Goal: Task Accomplishment & Management: Use online tool/utility

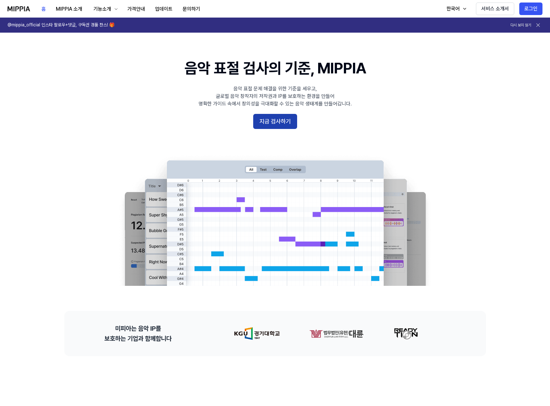
click at [283, 121] on button "지금 검사하기" at bounding box center [275, 121] width 44 height 15
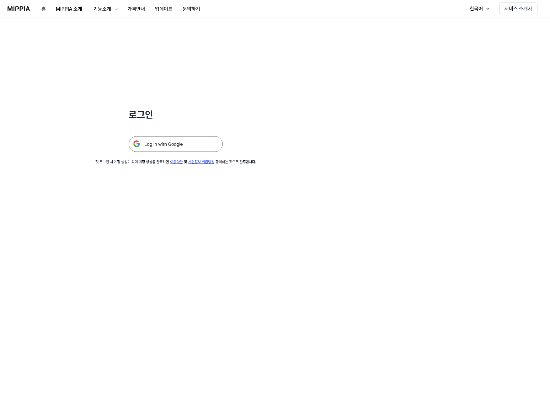
click at [172, 147] on img at bounding box center [176, 144] width 94 height 16
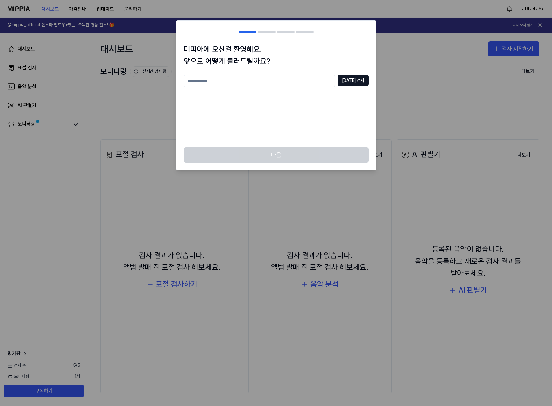
click at [312, 84] on input "text" at bounding box center [259, 81] width 151 height 13
type input "*"
type input "****"
click at [357, 84] on button "[DATE] 검사" at bounding box center [353, 80] width 31 height 11
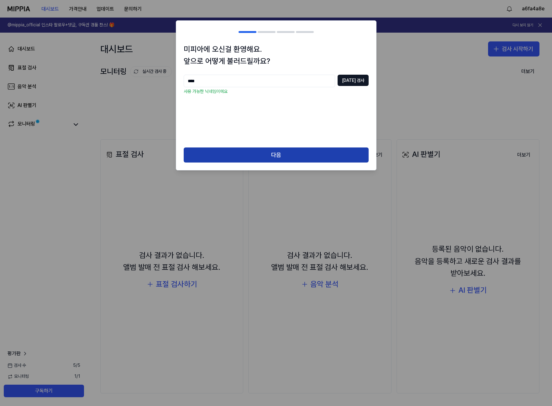
drag, startPoint x: 319, startPoint y: 141, endPoint x: 307, endPoint y: 150, distance: 14.5
click at [318, 141] on div "미피아에 오신걸 환영해요. 앞으로 어떻게 불러드릴까요? **** [DATE] 검사 사용 가능한 닉네임이에요" at bounding box center [276, 95] width 200 height 104
click at [307, 150] on button "다음" at bounding box center [276, 154] width 185 height 15
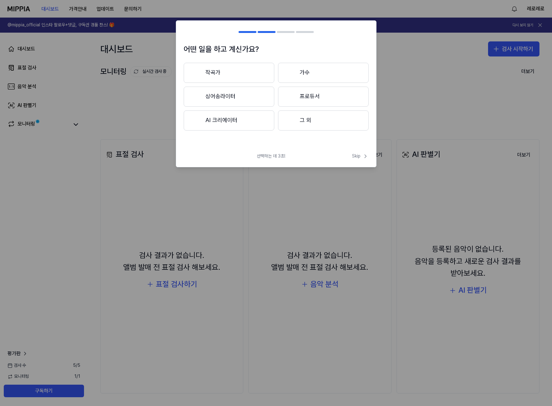
click at [316, 121] on button "그 외" at bounding box center [323, 120] width 91 height 20
click at [251, 99] on button "3년 이하" at bounding box center [229, 97] width 91 height 21
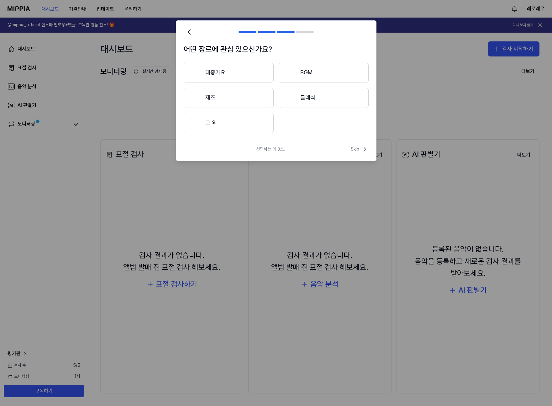
click at [361, 147] on icon at bounding box center [365, 149] width 8 height 8
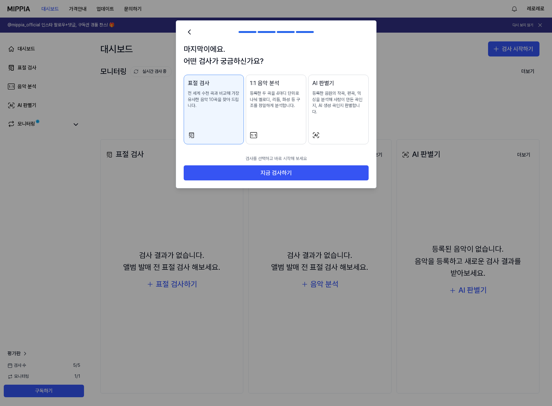
click at [351, 109] on div "AI 판별기 등록한 음원의 작곡, 편곡, 믹싱을 분석해 사람이 만든 곡인지, AI 생성 곡인지 판별합니다." at bounding box center [338, 103] width 52 height 49
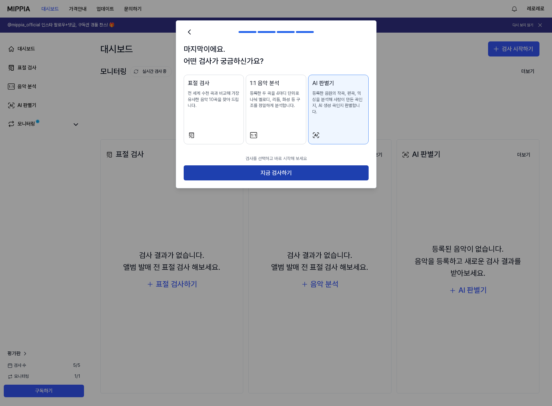
click at [328, 168] on button "지금 검사하기" at bounding box center [276, 172] width 185 height 15
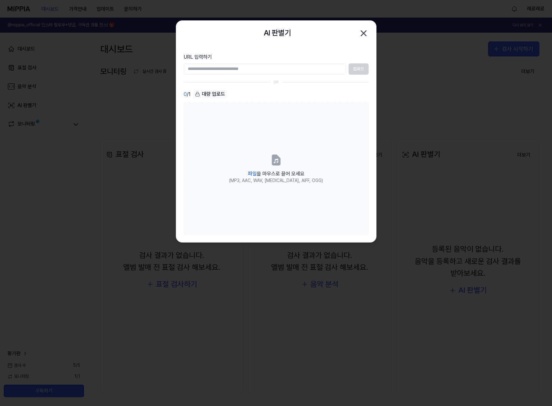
click at [321, 68] on input "URL 입력하기" at bounding box center [265, 68] width 162 height 11
click at [295, 96] on div "0 / 1 대량 업로드" at bounding box center [276, 94] width 185 height 9
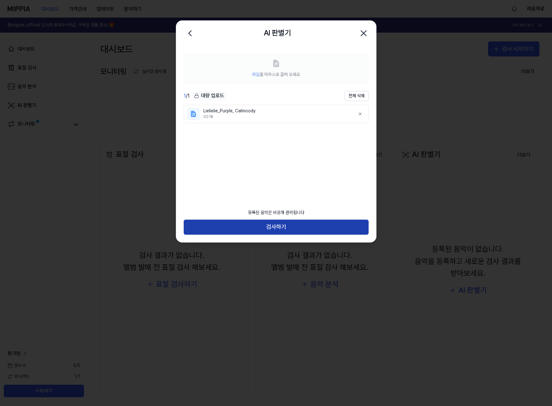
click at [297, 223] on button "검사하기" at bounding box center [276, 226] width 185 height 15
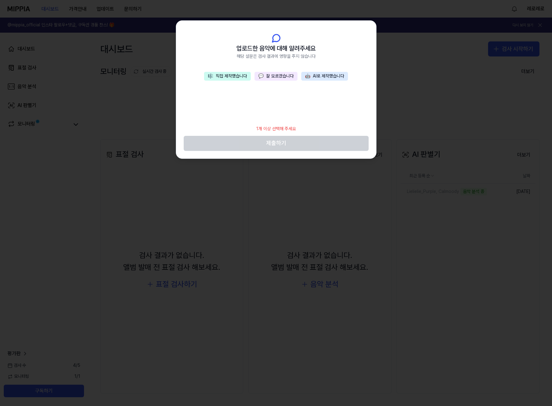
click at [275, 76] on button "💬 잘 모르겠습니다" at bounding box center [276, 76] width 43 height 9
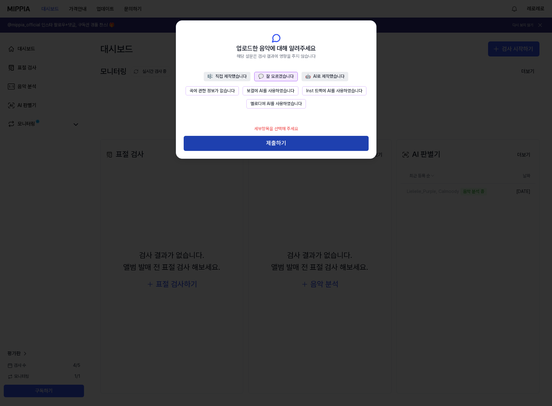
click at [294, 143] on button "제출하기" at bounding box center [276, 143] width 185 height 15
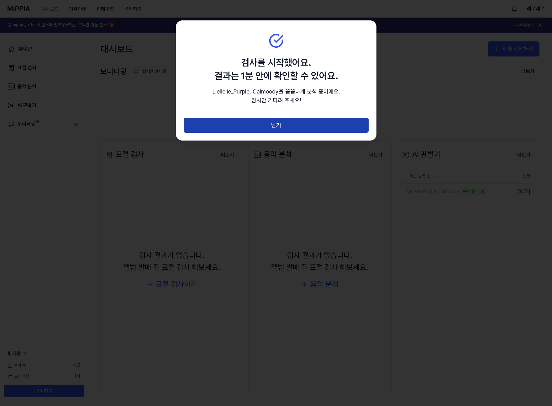
click at [293, 126] on button "닫기" at bounding box center [276, 125] width 185 height 15
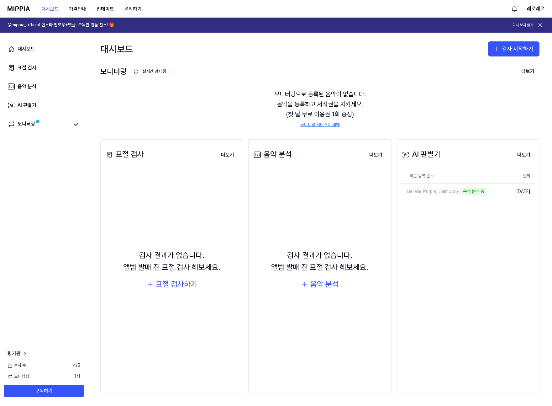
click at [467, 205] on div "최근 등록 순 날짜 Lielielie_Purple, Calmoody 음악 분석 중 삭제 [DATE]" at bounding box center [468, 190] width 135 height 44
click at [448, 193] on div "Lielielie_Purple, Calmoody" at bounding box center [430, 191] width 58 height 6
click at [525, 155] on button "더보기" at bounding box center [523, 155] width 23 height 13
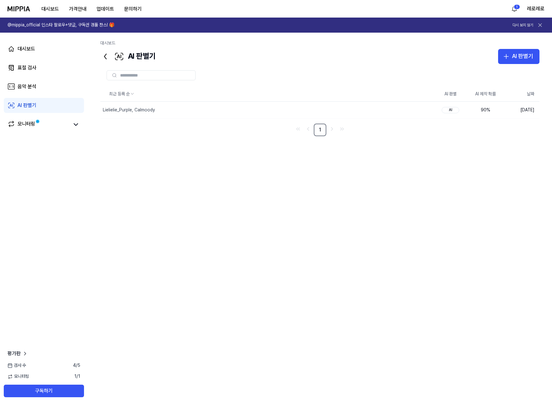
click at [325, 203] on div "최근 등록 순 AI 판별 AI 제작 확률 날짜 Lielielie_Purple, Calmoody 삭제 AI 90 % [DATE] 1" at bounding box center [319, 219] width 439 height 264
click at [505, 54] on icon "button" at bounding box center [507, 57] width 8 height 8
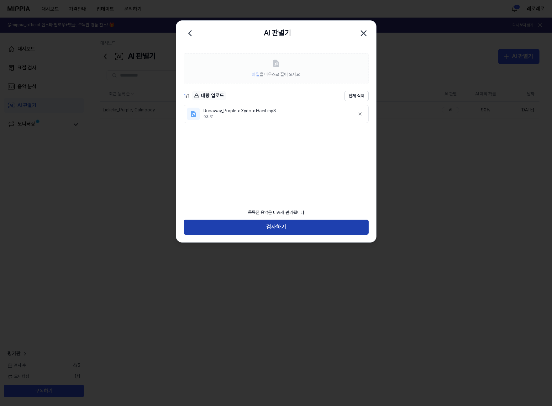
click at [292, 224] on button "검사하기" at bounding box center [276, 226] width 185 height 15
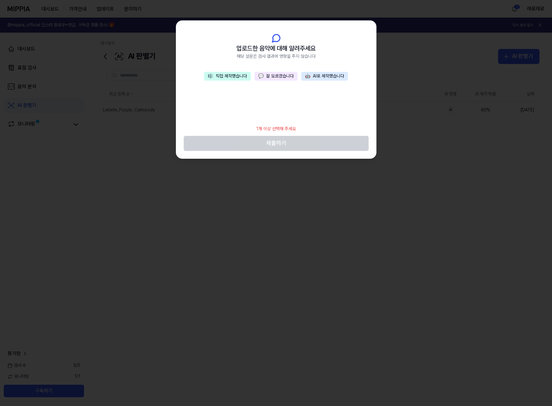
click at [286, 78] on button "💬 잘 모르겠습니다" at bounding box center [276, 76] width 43 height 9
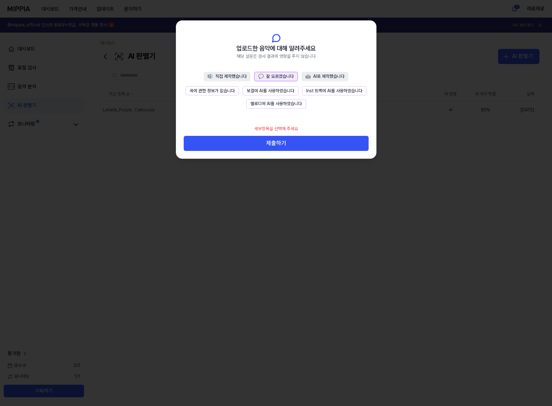
click at [290, 150] on button "제출하기" at bounding box center [276, 143] width 185 height 15
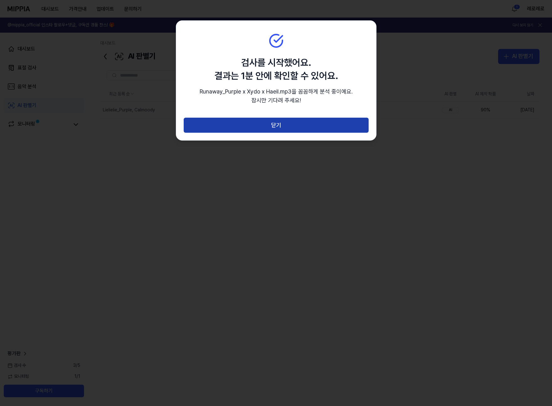
click at [316, 131] on button "닫기" at bounding box center [276, 125] width 185 height 15
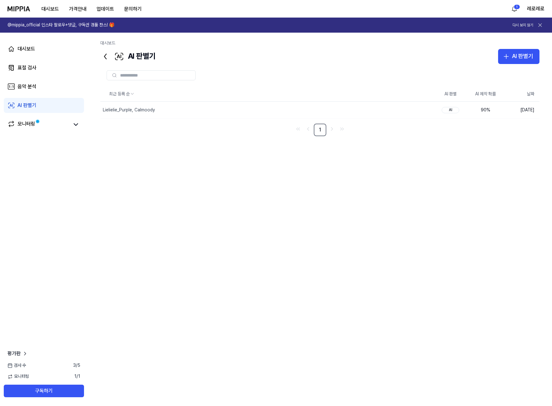
click at [108, 56] on icon at bounding box center [105, 56] width 10 height 10
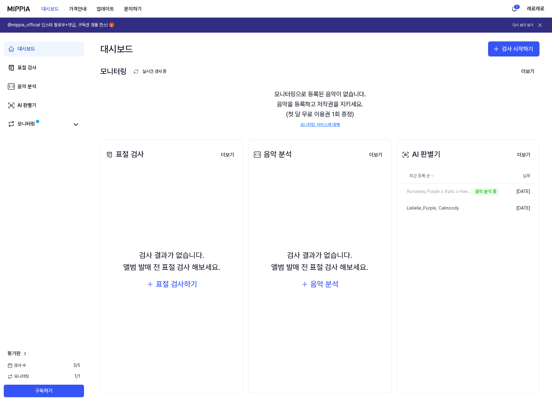
drag, startPoint x: 470, startPoint y: 246, endPoint x: 458, endPoint y: 225, distance: 24.2
click at [470, 246] on div "AI 판별기 더보기 AI 판별기 최근 등록 순 날짜 Runaway_Purple x Xydo x Haeil.mp3 음악 분석 중 삭제 [DATE…" at bounding box center [468, 266] width 143 height 254
click at [442, 191] on div "Runaway_Purple x Xydo x Haeil.mp3" at bounding box center [438, 191] width 75 height 6
click at [460, 66] on div "모니터링 실시간 검사 중 더보기" at bounding box center [319, 71] width 439 height 10
drag, startPoint x: 230, startPoint y: 266, endPoint x: 158, endPoint y: 253, distance: 73.1
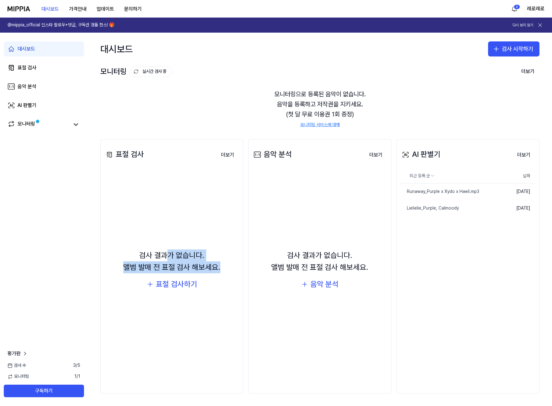
click at [161, 253] on div "검사 결과가 없습니다. 앨범 발매 전 표절 검사 해보세요. 표절 검사하기" at bounding box center [171, 269] width 135 height 193
click at [158, 252] on div "검사 결과가 없습니다. 앨범 발매 전 표절 검사 해보세요." at bounding box center [171, 261] width 97 height 24
click at [432, 289] on div "AI 판별기 더보기 AI 판별기 최근 등록 순 날짜 Runaway_Purple x Xydo x Haeil.mp3 삭제 [DATE] Lielie…" at bounding box center [468, 266] width 143 height 254
click at [505, 48] on button "검사 시작하기" at bounding box center [513, 48] width 51 height 15
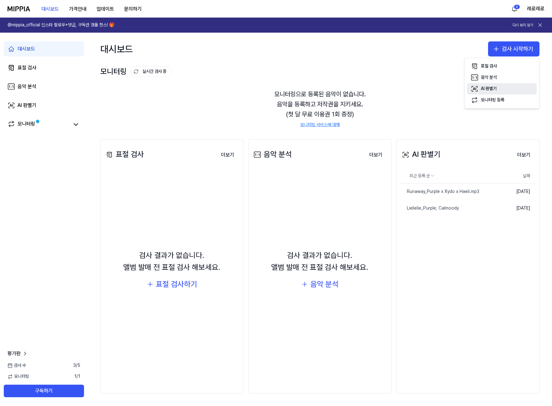
click at [504, 88] on button "AI 판별기" at bounding box center [502, 88] width 70 height 11
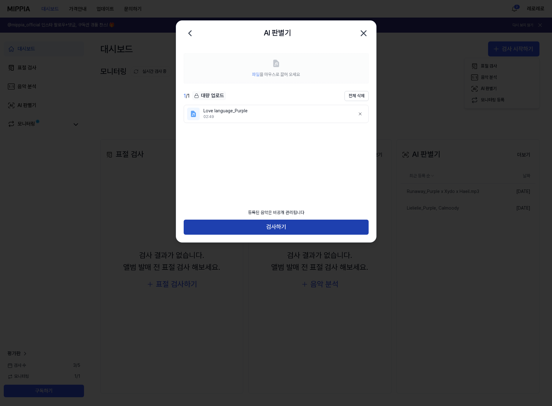
click at [302, 230] on button "검사하기" at bounding box center [276, 226] width 185 height 15
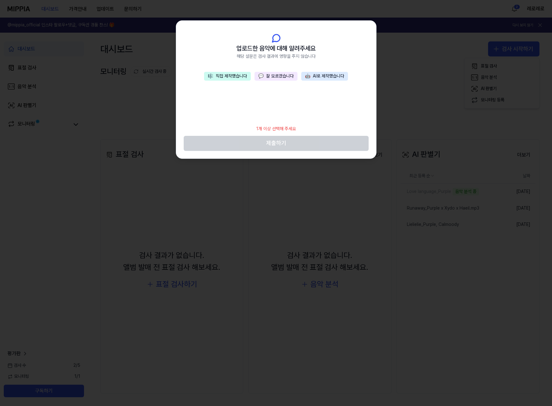
click at [272, 72] on button "💬 잘 모르겠습니다" at bounding box center [276, 76] width 43 height 9
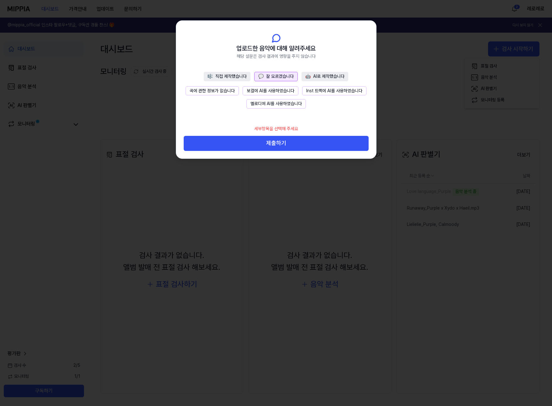
click at [295, 141] on button "제출하기" at bounding box center [276, 143] width 185 height 15
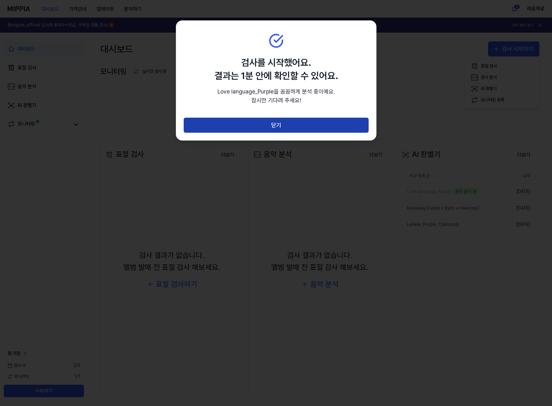
click at [335, 125] on button "닫기" at bounding box center [276, 125] width 185 height 15
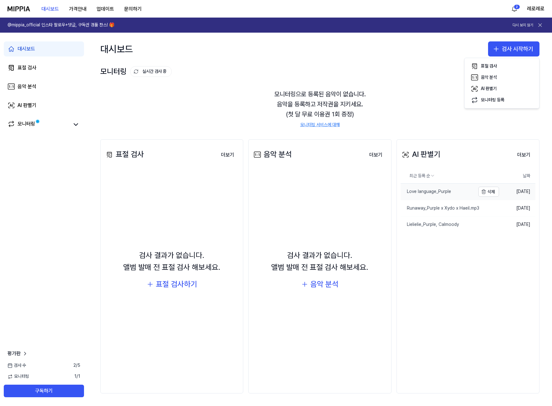
click at [437, 195] on link "Love language_Purple" at bounding box center [438, 191] width 75 height 16
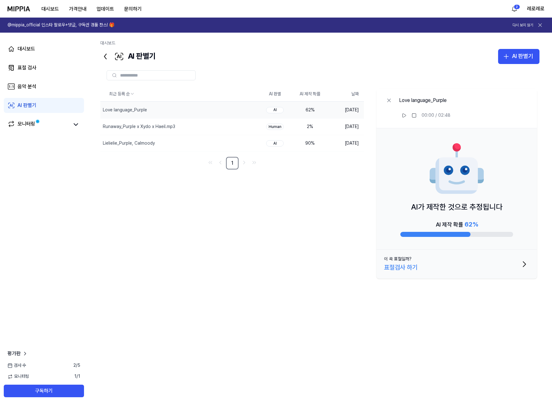
click at [308, 211] on div "최근 등록 순 AI 판별 AI 제작 확률 날짜 Love language_Purple 삭제 AI 62 % [DATE] Runaway_Purple…" at bounding box center [319, 219] width 439 height 264
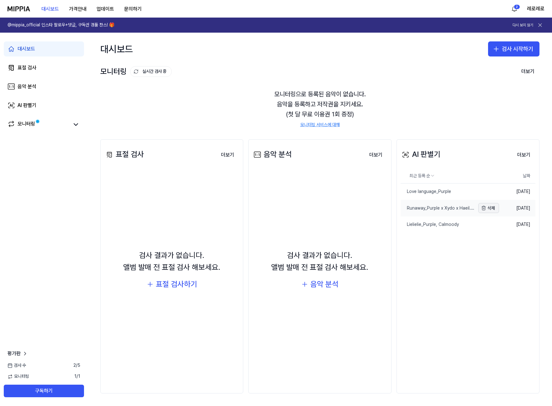
click at [484, 210] on icon "button" at bounding box center [483, 207] width 5 height 5
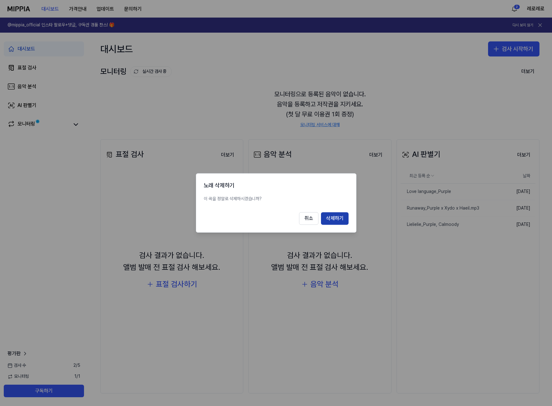
click at [337, 216] on button "삭제하기" at bounding box center [335, 218] width 28 height 13
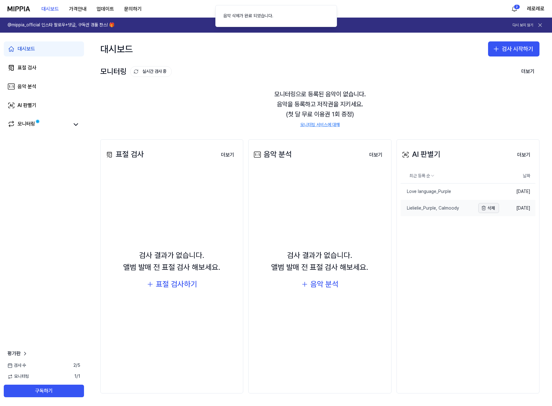
click at [489, 206] on button "삭제" at bounding box center [488, 208] width 21 height 10
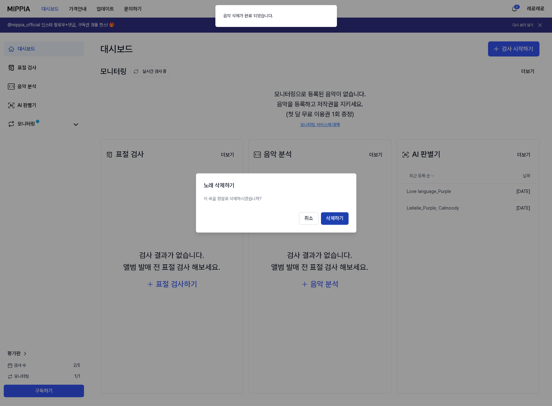
click at [336, 221] on button "삭제하기" at bounding box center [335, 218] width 28 height 13
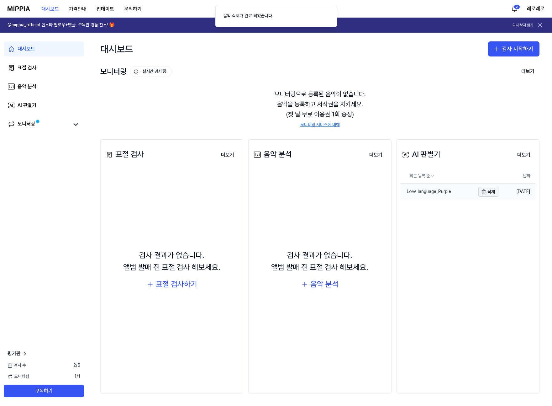
click at [486, 190] on icon "button" at bounding box center [483, 191] width 5 height 5
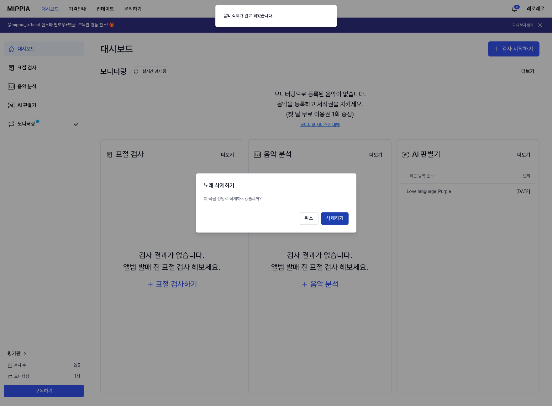
click at [339, 216] on button "삭제하기" at bounding box center [335, 218] width 28 height 13
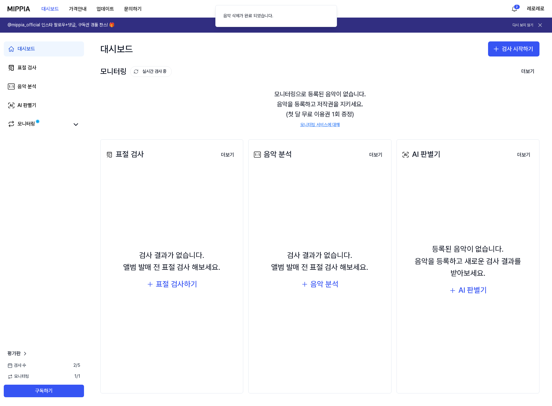
click at [470, 234] on div "등록된 음악이 없습니다. 음악을 등록하고 새로운 검사 결과를 받아보세요. AI 판별기" at bounding box center [468, 269] width 135 height 193
click at [183, 287] on div "표절 검사하기" at bounding box center [176, 284] width 41 height 12
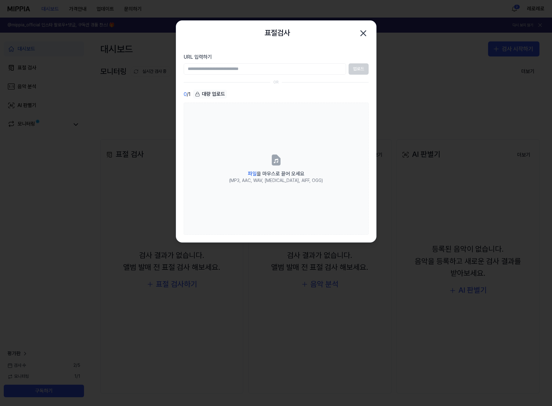
click at [437, 159] on div at bounding box center [276, 203] width 552 height 406
